Goal: Transaction & Acquisition: Purchase product/service

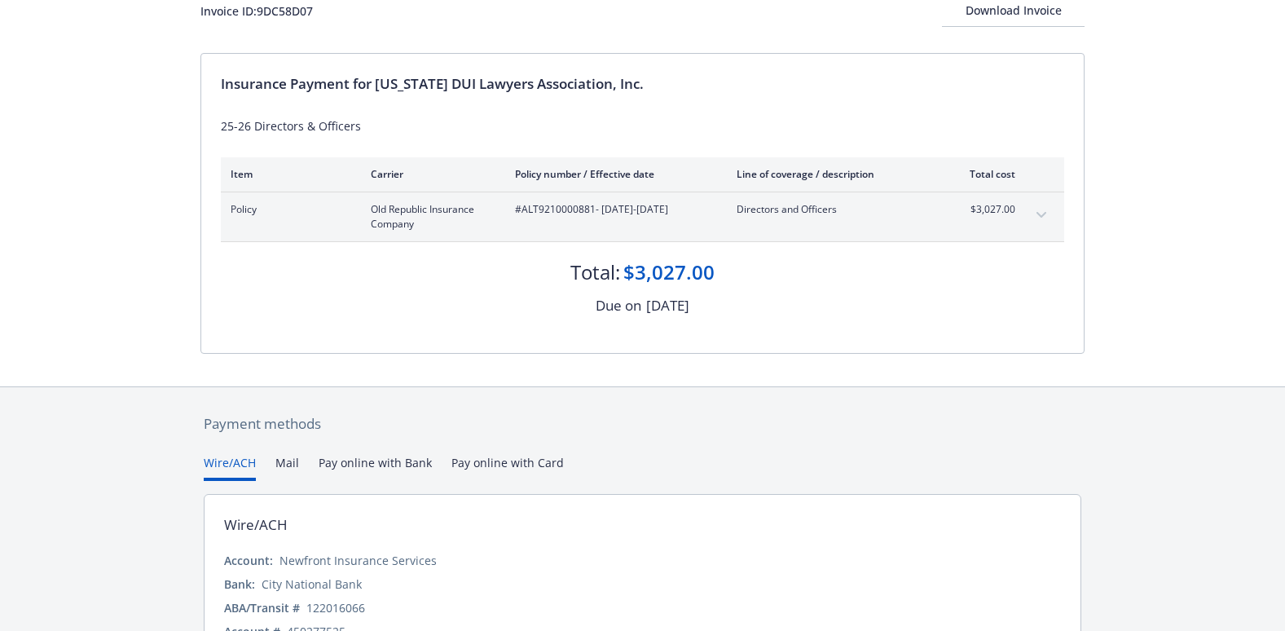
scroll to position [119, 0]
click at [496, 456] on button "Pay online with Card" at bounding box center [508, 465] width 112 height 27
